Goal: Information Seeking & Learning: Learn about a topic

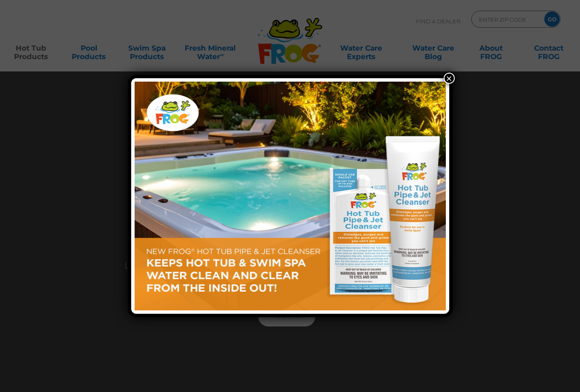
click at [447, 79] on button "×" at bounding box center [449, 78] width 11 height 11
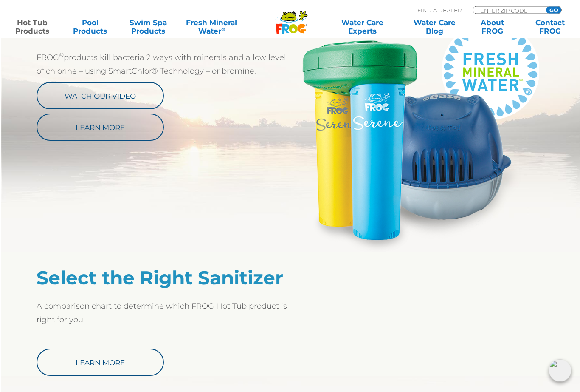
scroll to position [473, 0]
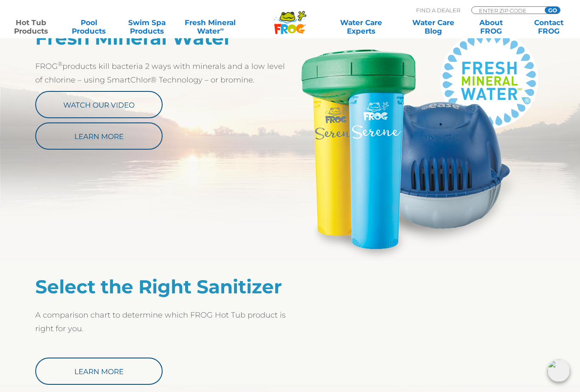
click at [96, 132] on link "Learn More" at bounding box center [98, 135] width 127 height 27
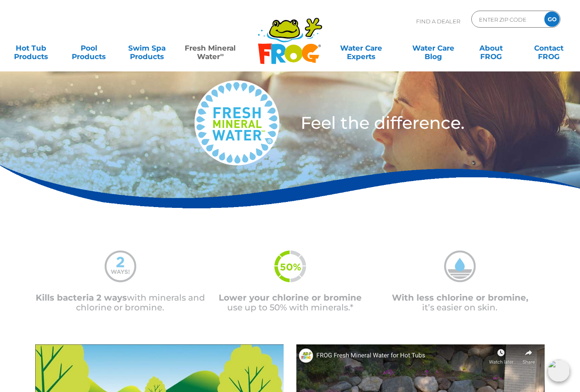
scroll to position [20, 0]
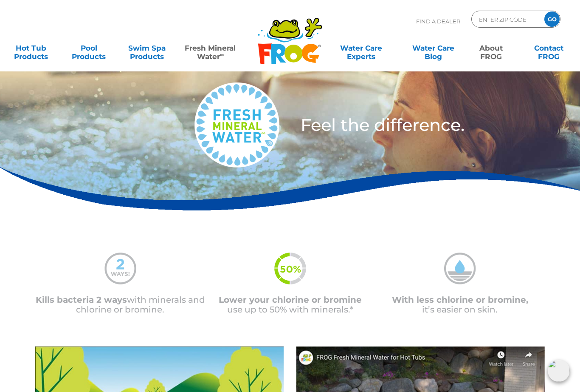
click at [493, 53] on link "About FROG" at bounding box center [491, 48] width 45 height 17
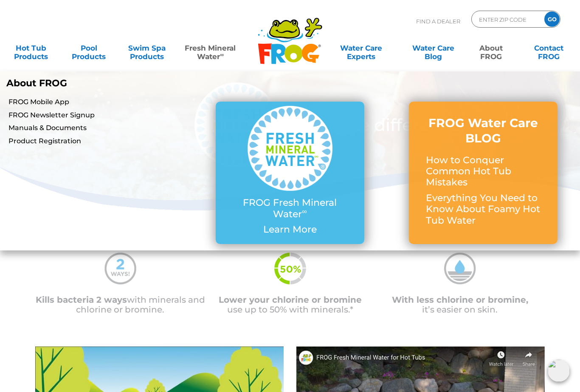
click at [305, 173] on img at bounding box center [290, 148] width 85 height 85
click at [446, 136] on h3 "FROG Water Care BLOG" at bounding box center [483, 130] width 115 height 31
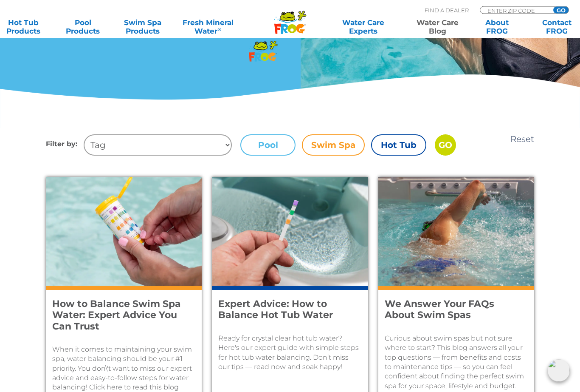
scroll to position [224, 0]
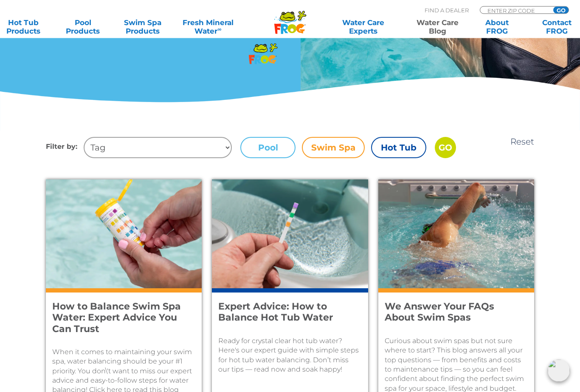
click at [407, 150] on label "Hot Tub" at bounding box center [398, 147] width 55 height 21
click at [0, 0] on input "Hot Tub" at bounding box center [0, 0] width 0 height 0
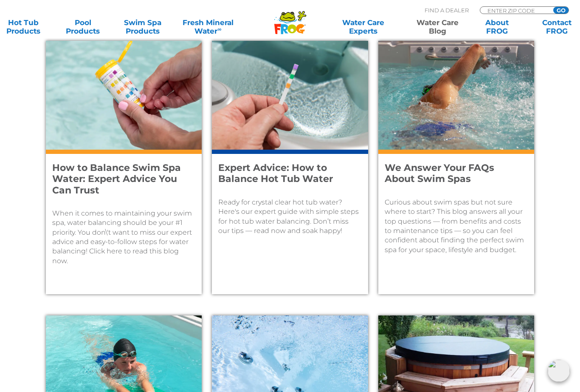
scroll to position [365, 0]
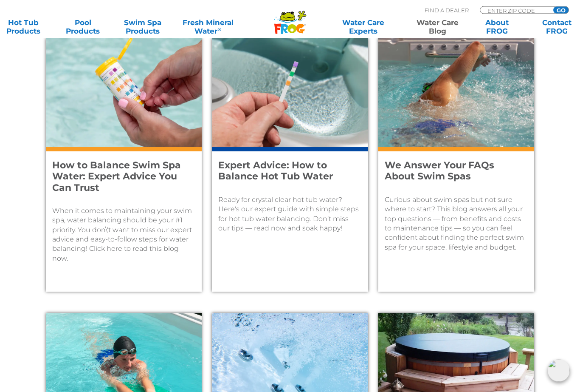
click at [320, 176] on h4 "Expert Advice: How to Balance Hot Tub Water" at bounding box center [284, 171] width 132 height 23
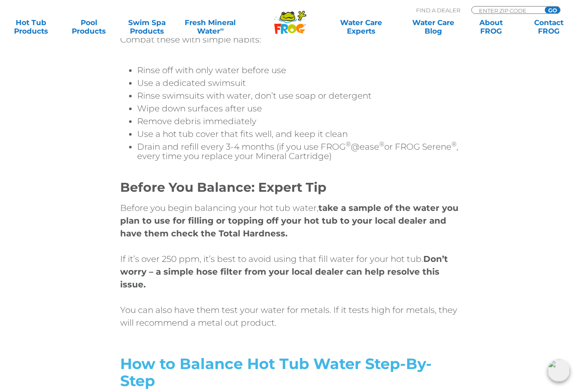
scroll to position [1837, 0]
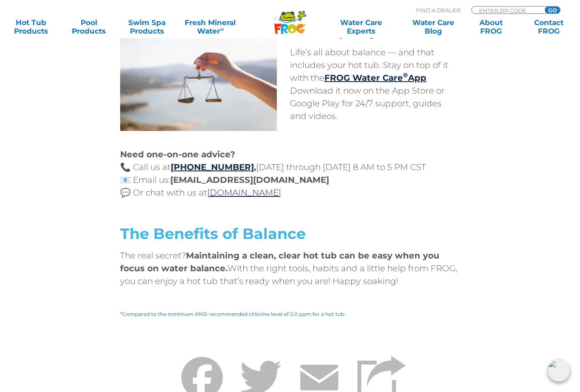
scroll to position [3366, 0]
